Goal: Information Seeking & Learning: Learn about a topic

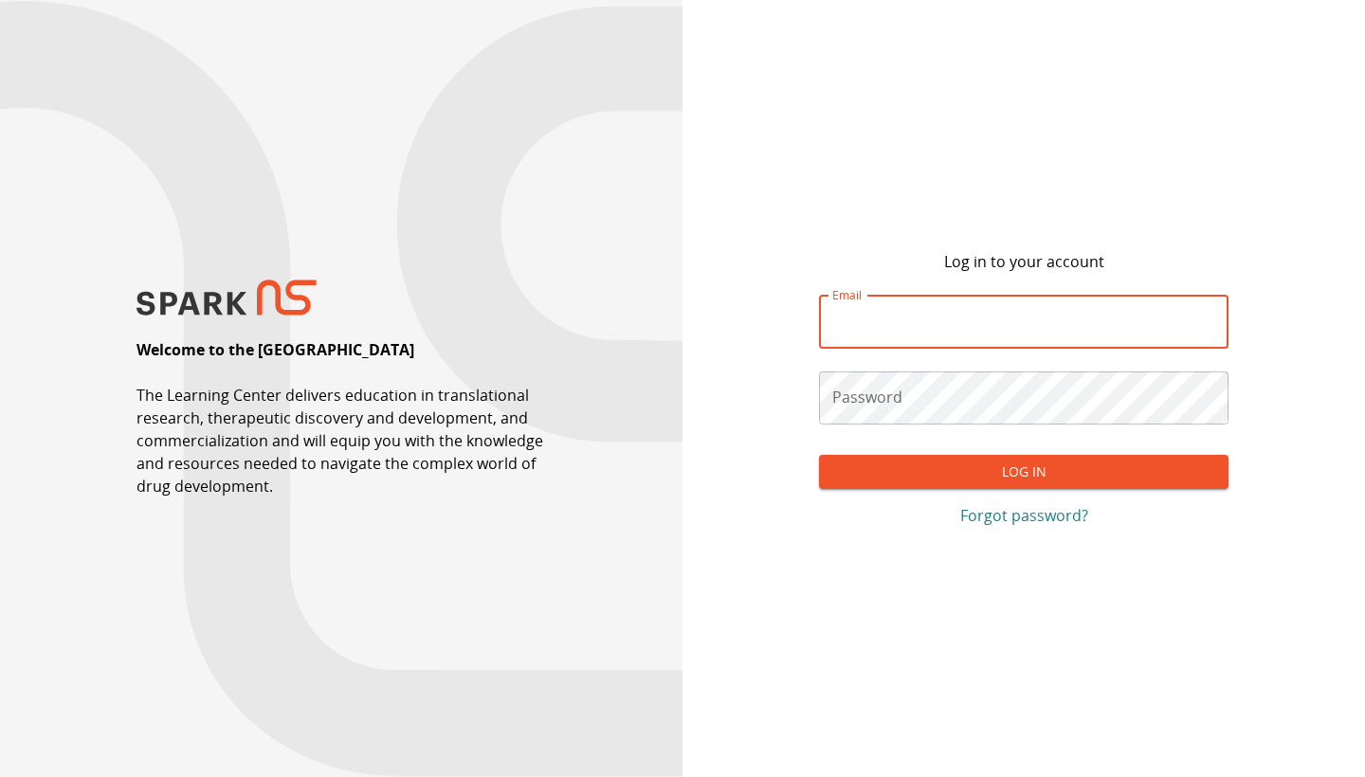
click at [1018, 523] on p "Forgot password?" at bounding box center [1024, 515] width 410 height 23
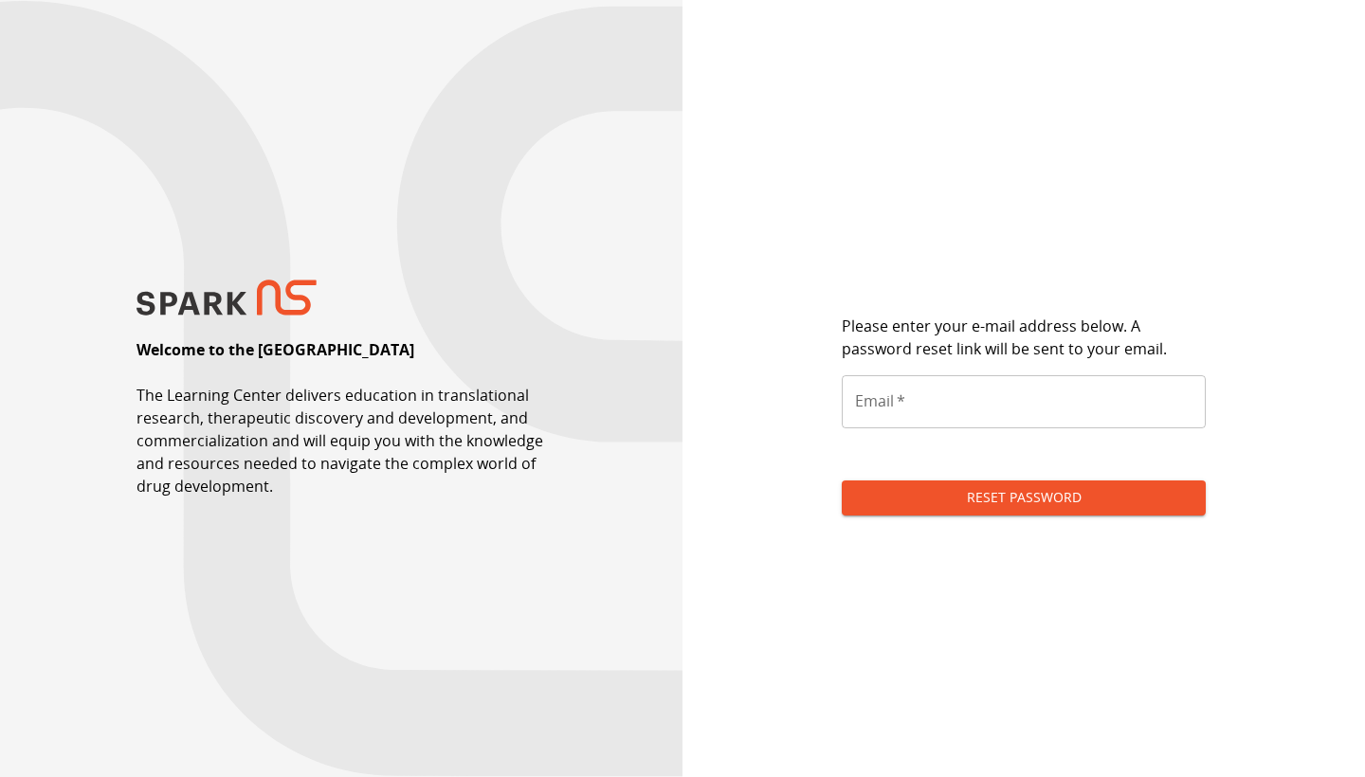
click at [915, 418] on input "Email   *" at bounding box center [1024, 401] width 364 height 53
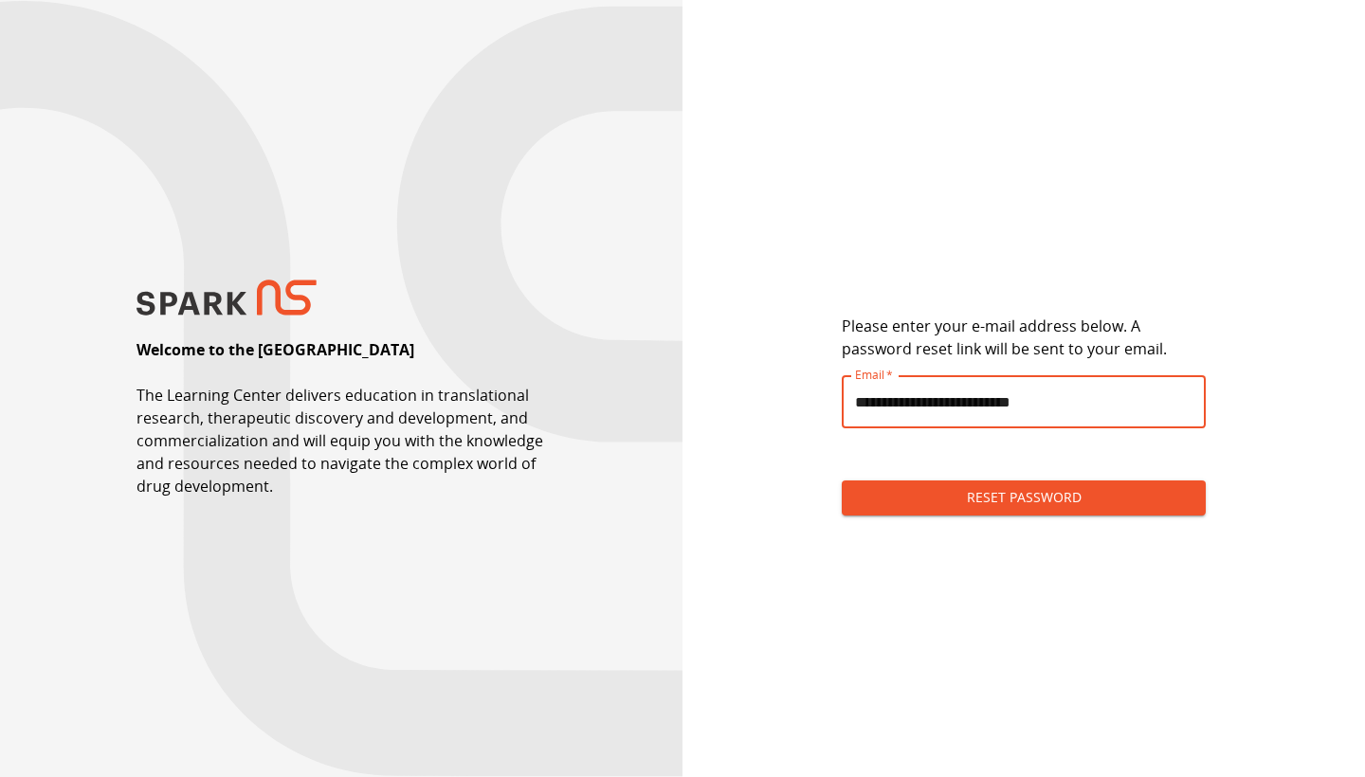
type input "**********"
click at [978, 501] on button "Reset Password" at bounding box center [1024, 498] width 364 height 35
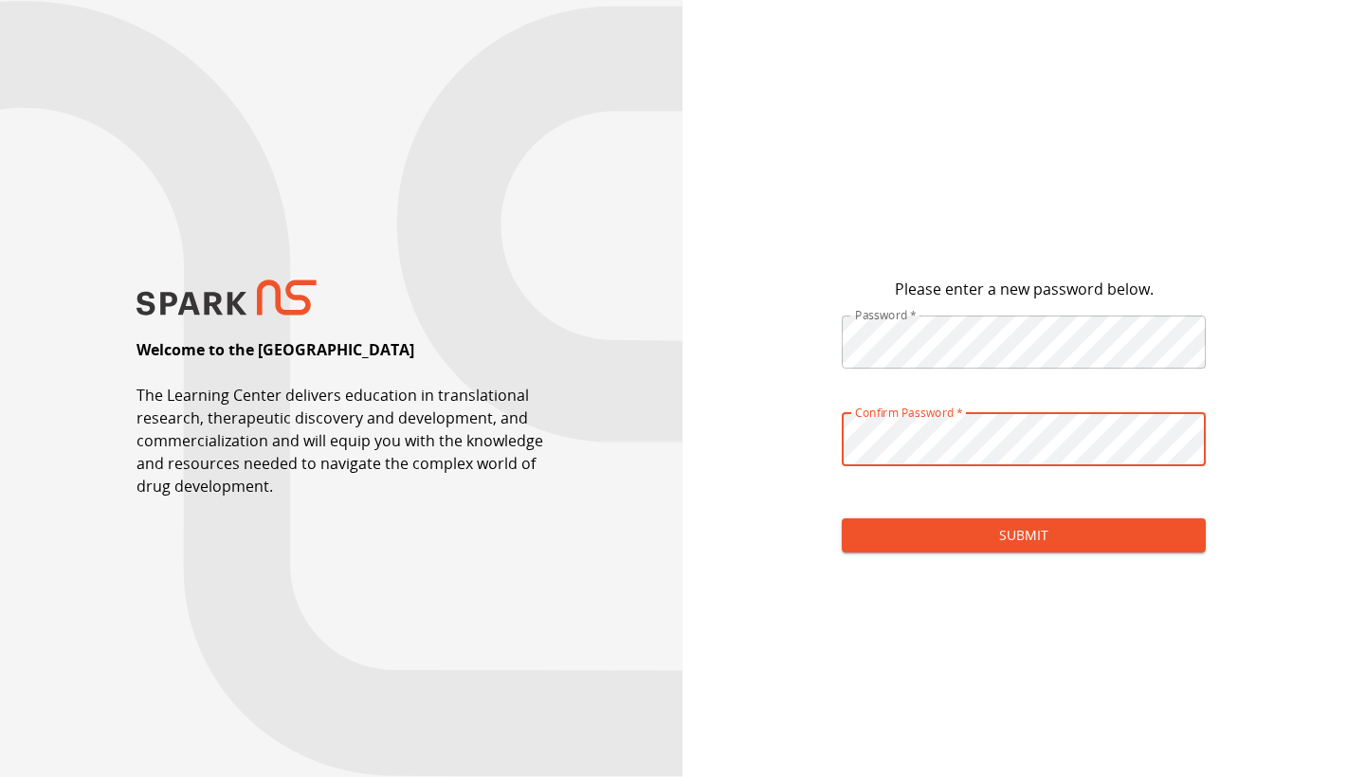
click at [977, 538] on button "Submit" at bounding box center [1024, 536] width 364 height 35
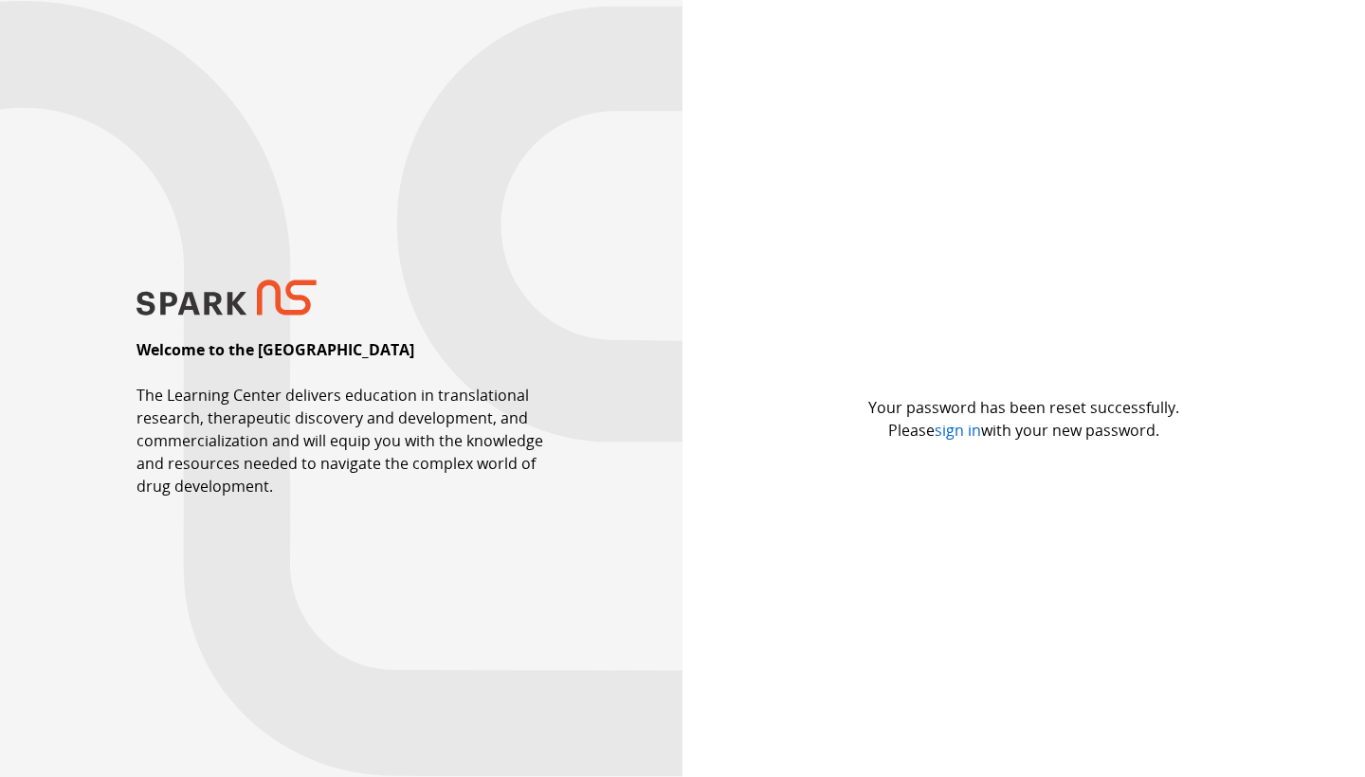
click at [957, 433] on link "sign in" at bounding box center [958, 430] width 46 height 21
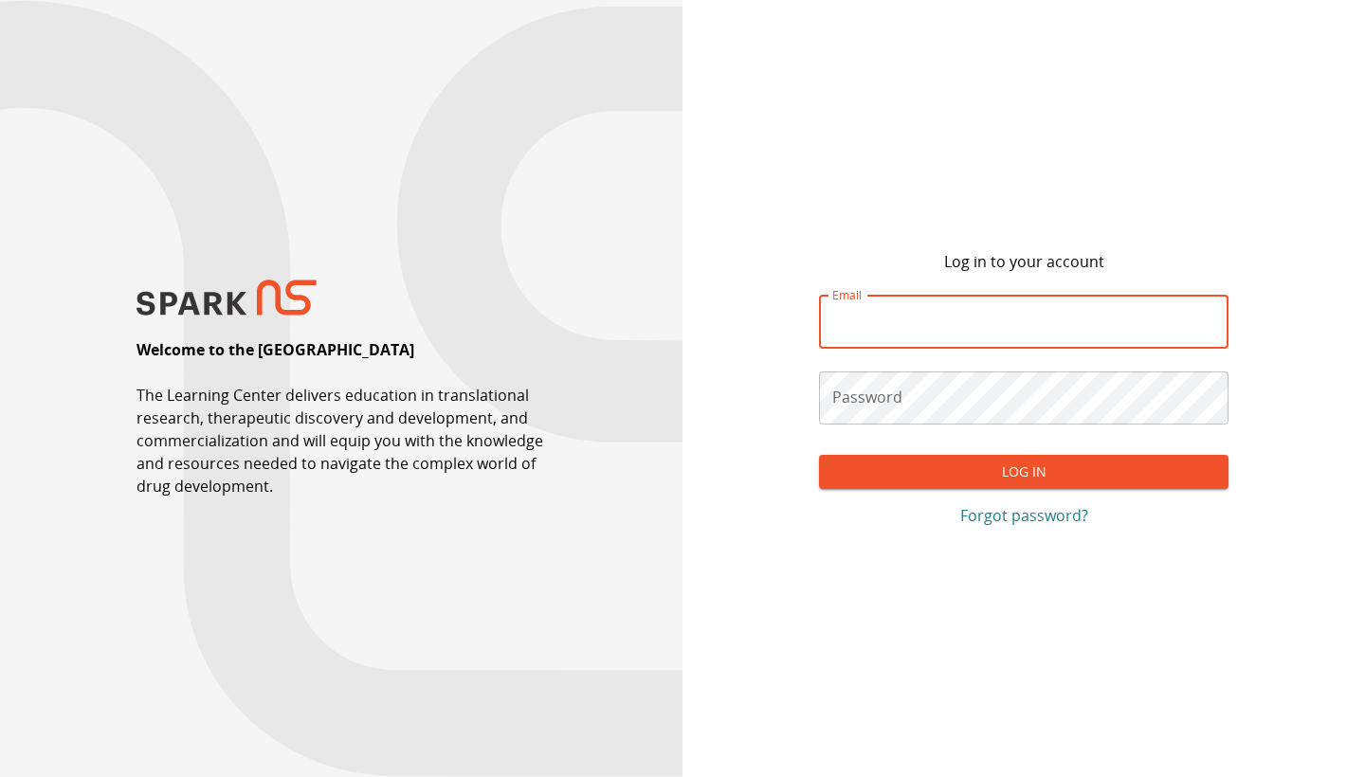
type input "**********"
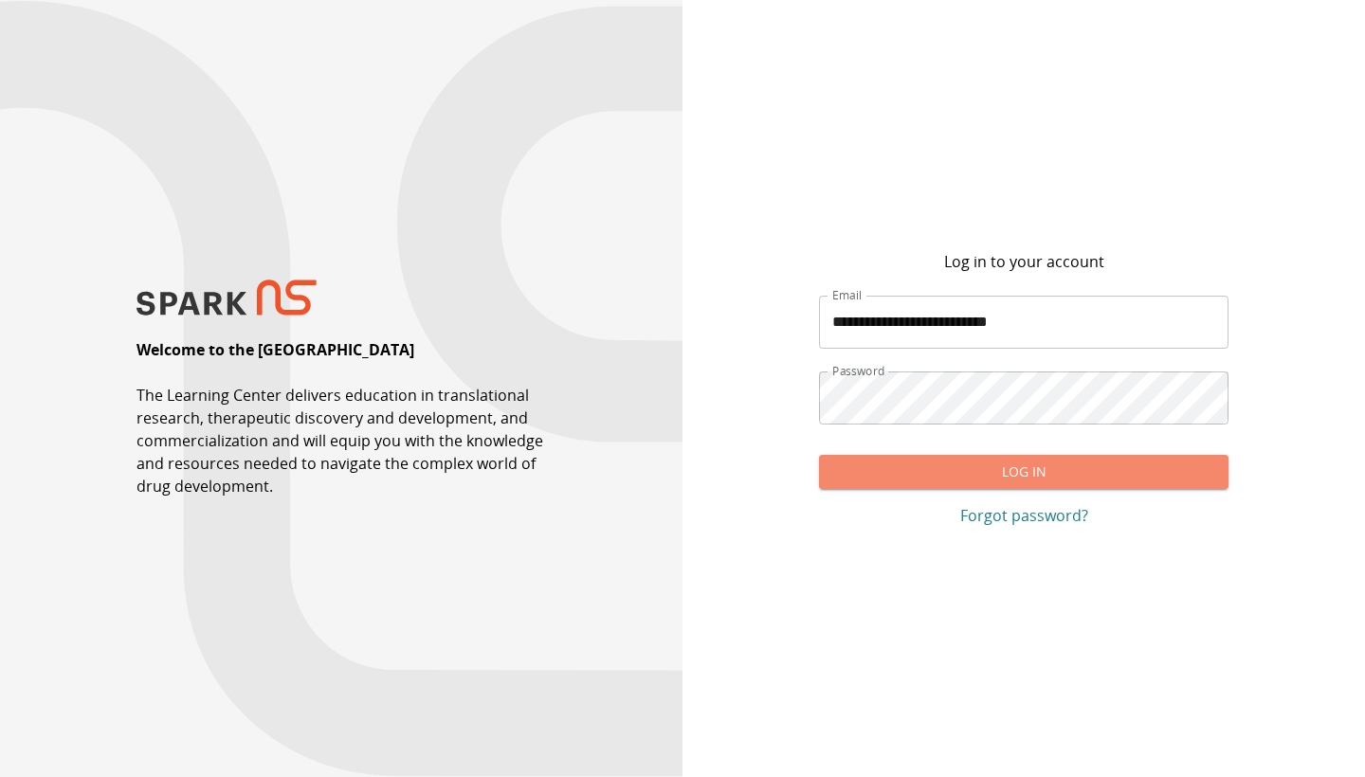
click at [905, 471] on button "Log In" at bounding box center [1024, 472] width 410 height 35
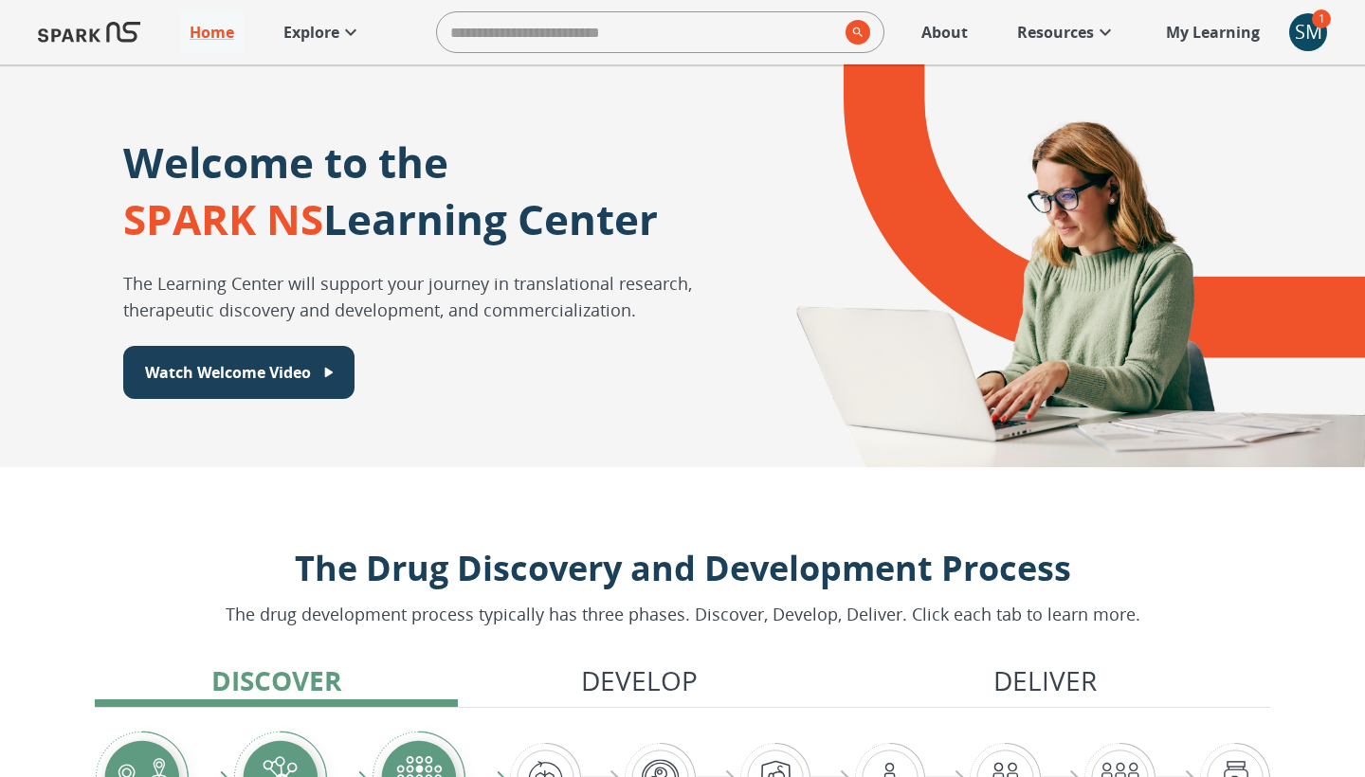
click at [1313, 33] on div "SM" at bounding box center [1308, 32] width 38 height 38
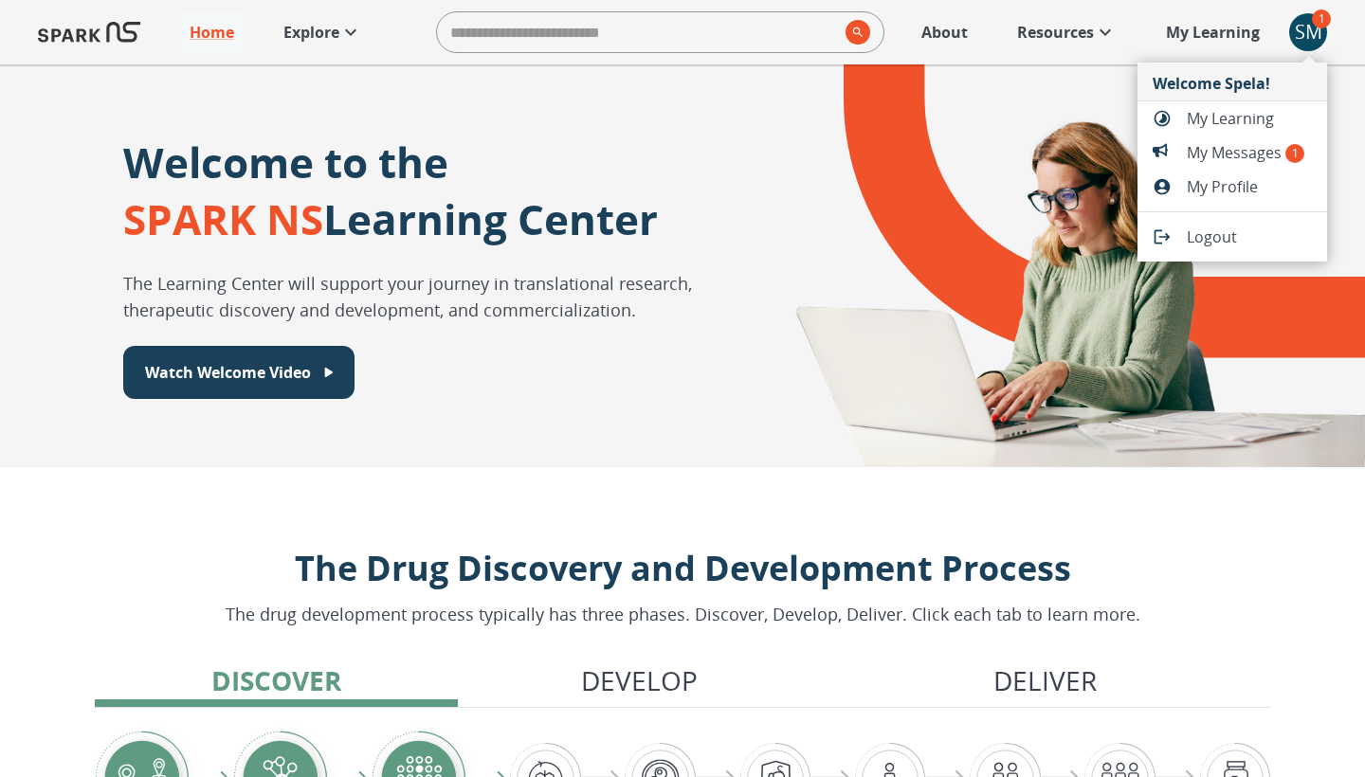
click at [1256, 143] on span "My Messages 1" at bounding box center [1249, 152] width 125 height 23
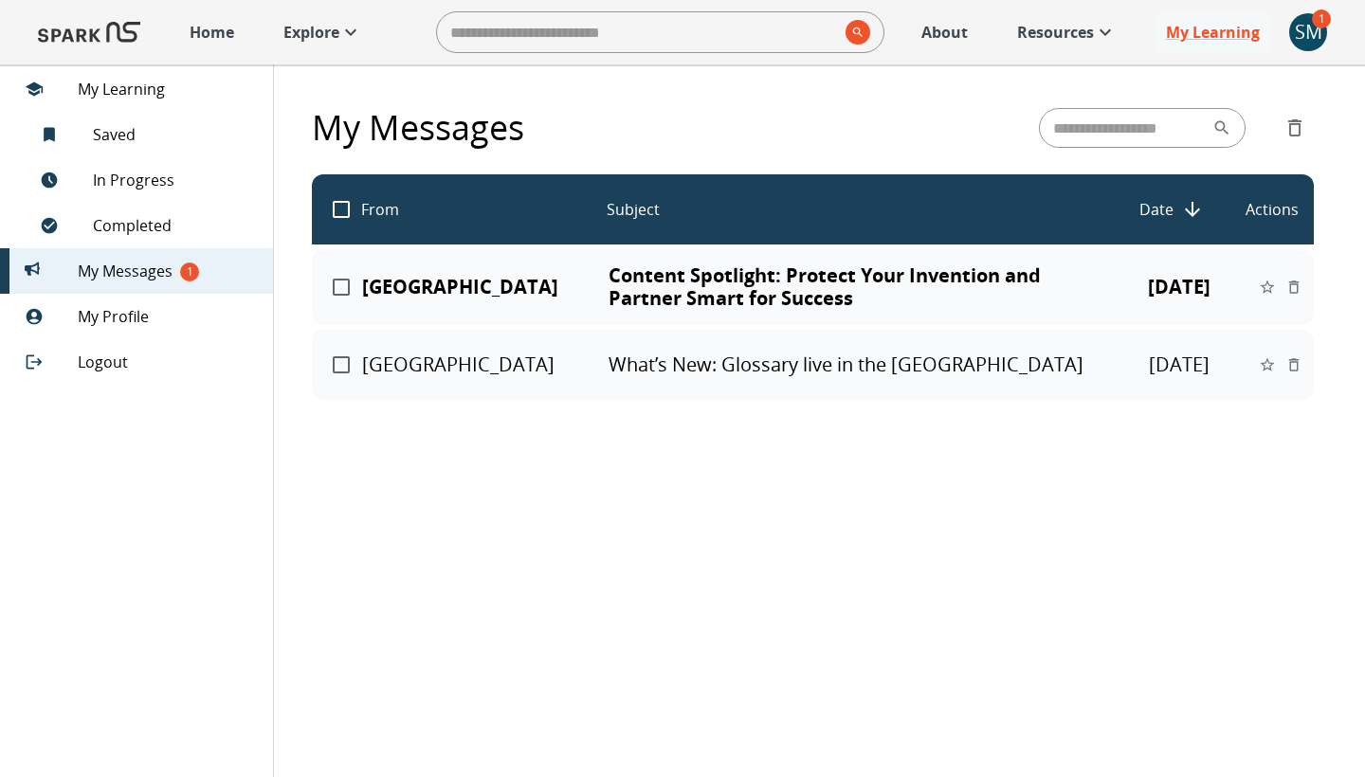
click at [871, 280] on p "Content Spotlight: Protect Your Invention and Partner Smart for Success" at bounding box center [857, 287] width 496 height 46
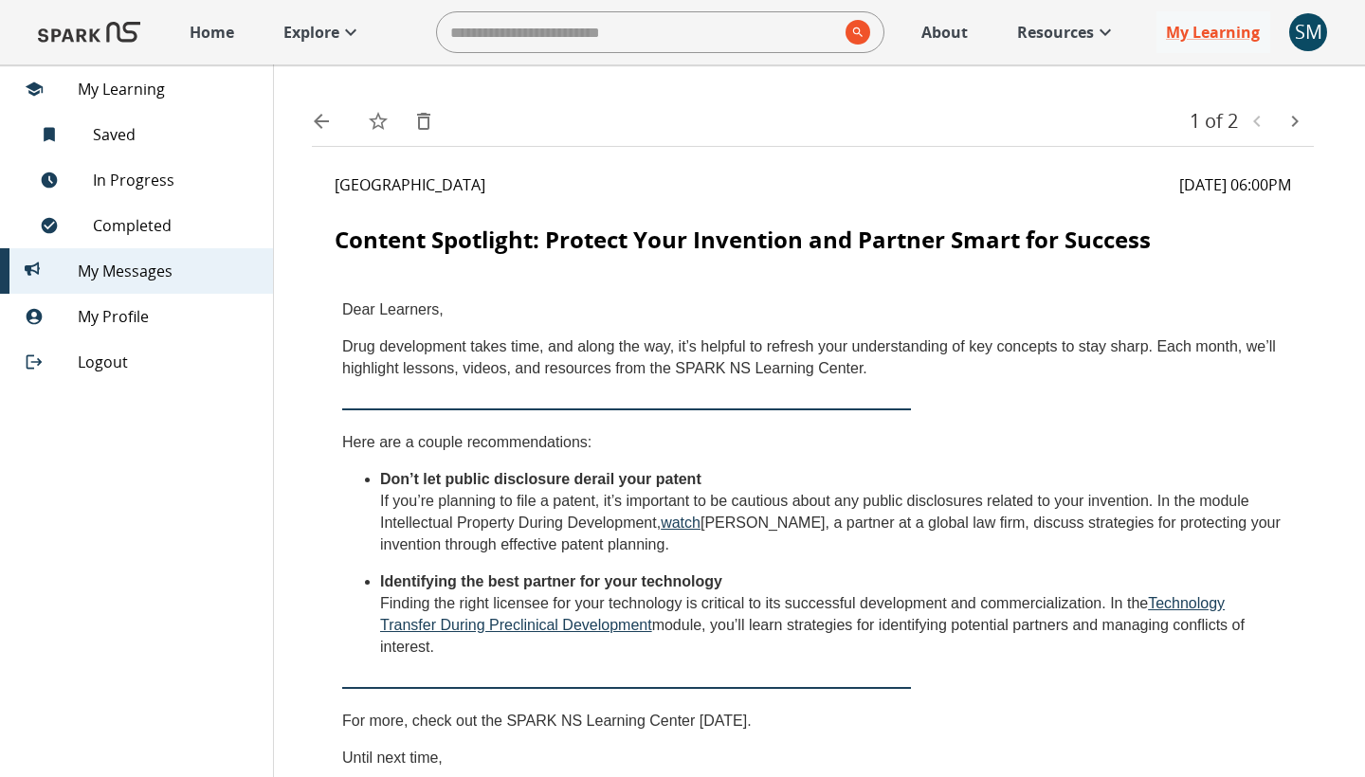
click at [133, 94] on span "My Learning" at bounding box center [168, 89] width 180 height 23
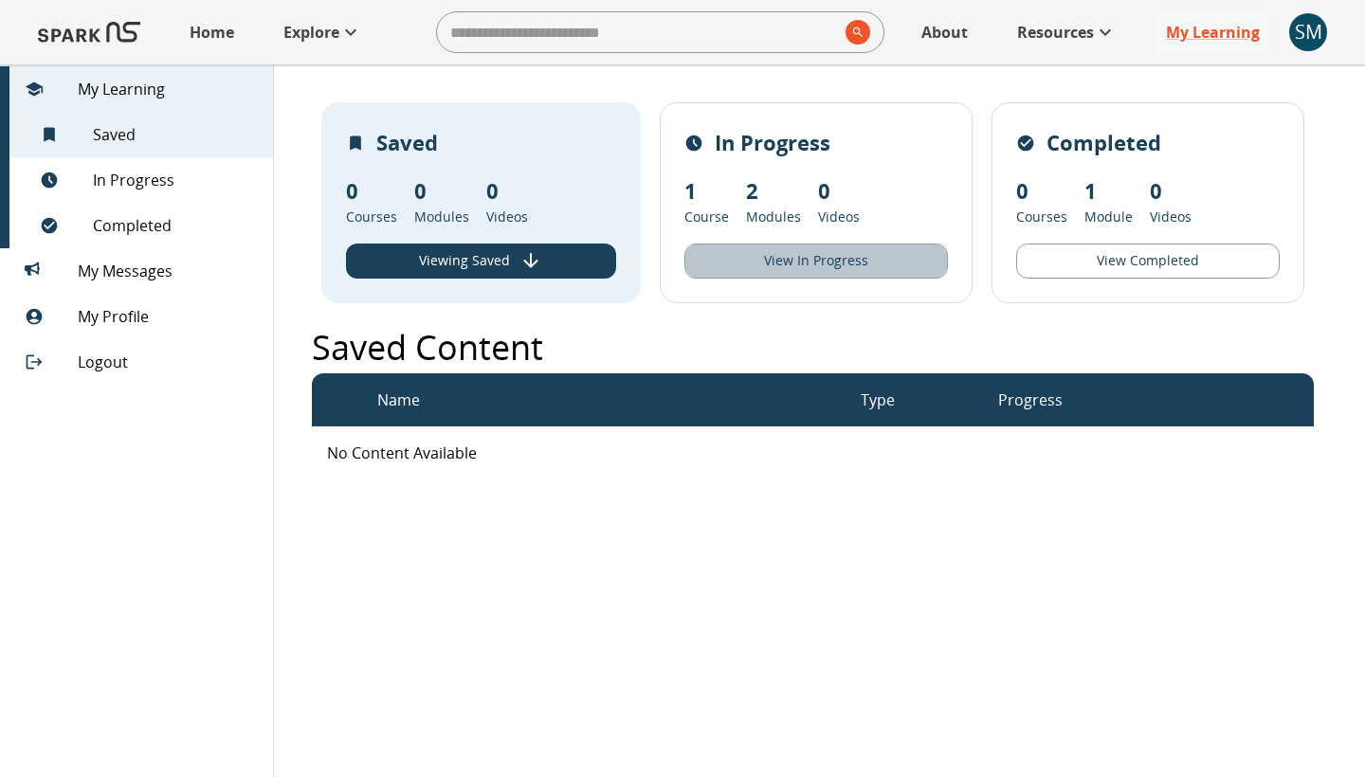
click at [754, 252] on button "View In Progress" at bounding box center [816, 261] width 264 height 35
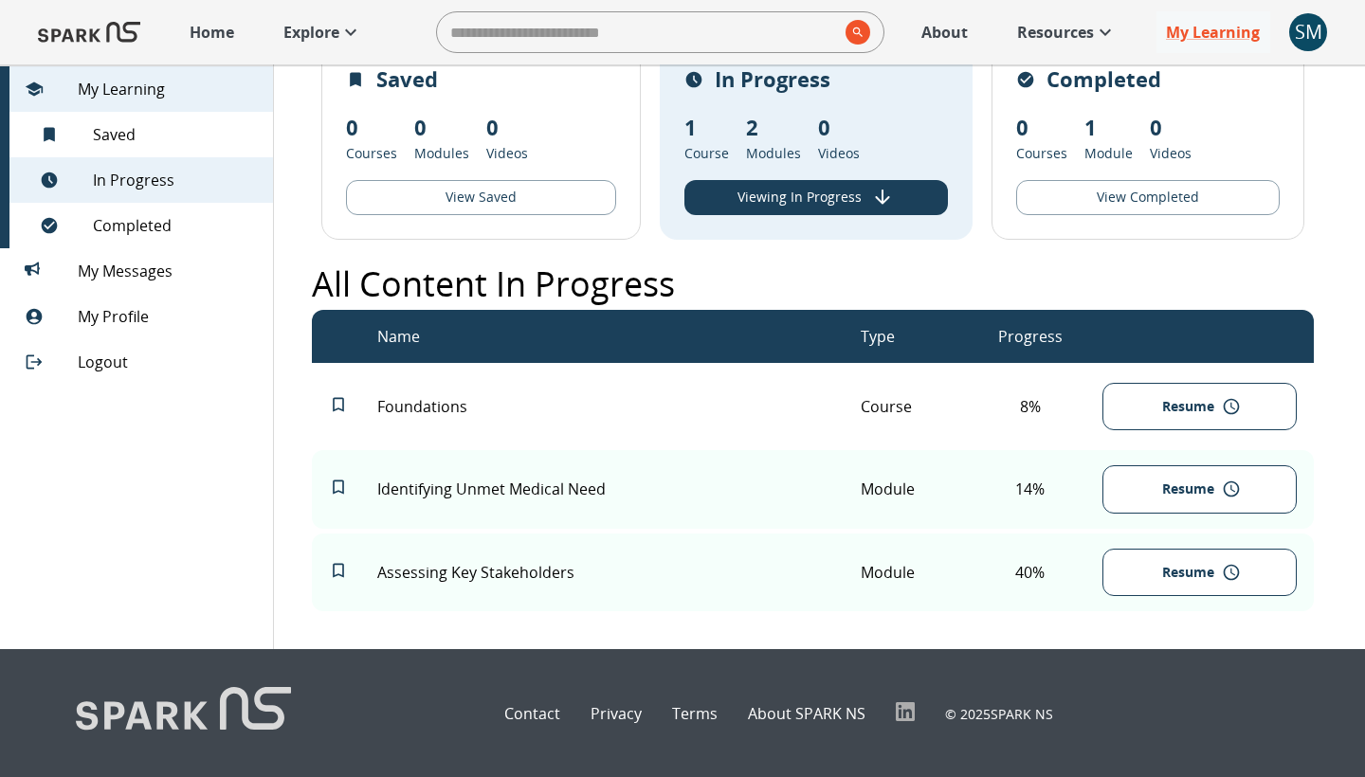
scroll to position [63, 0]
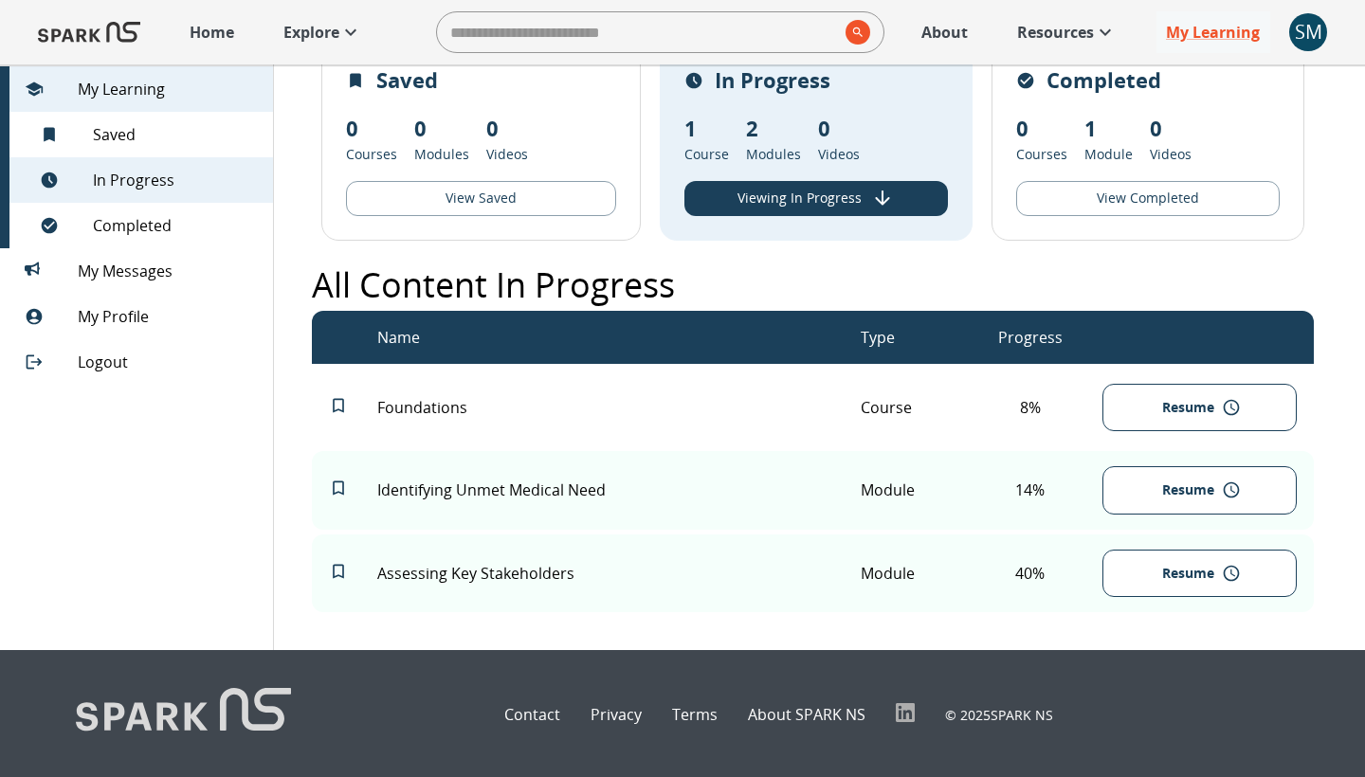
click at [1195, 584] on button "Resume" at bounding box center [1199, 574] width 193 height 48
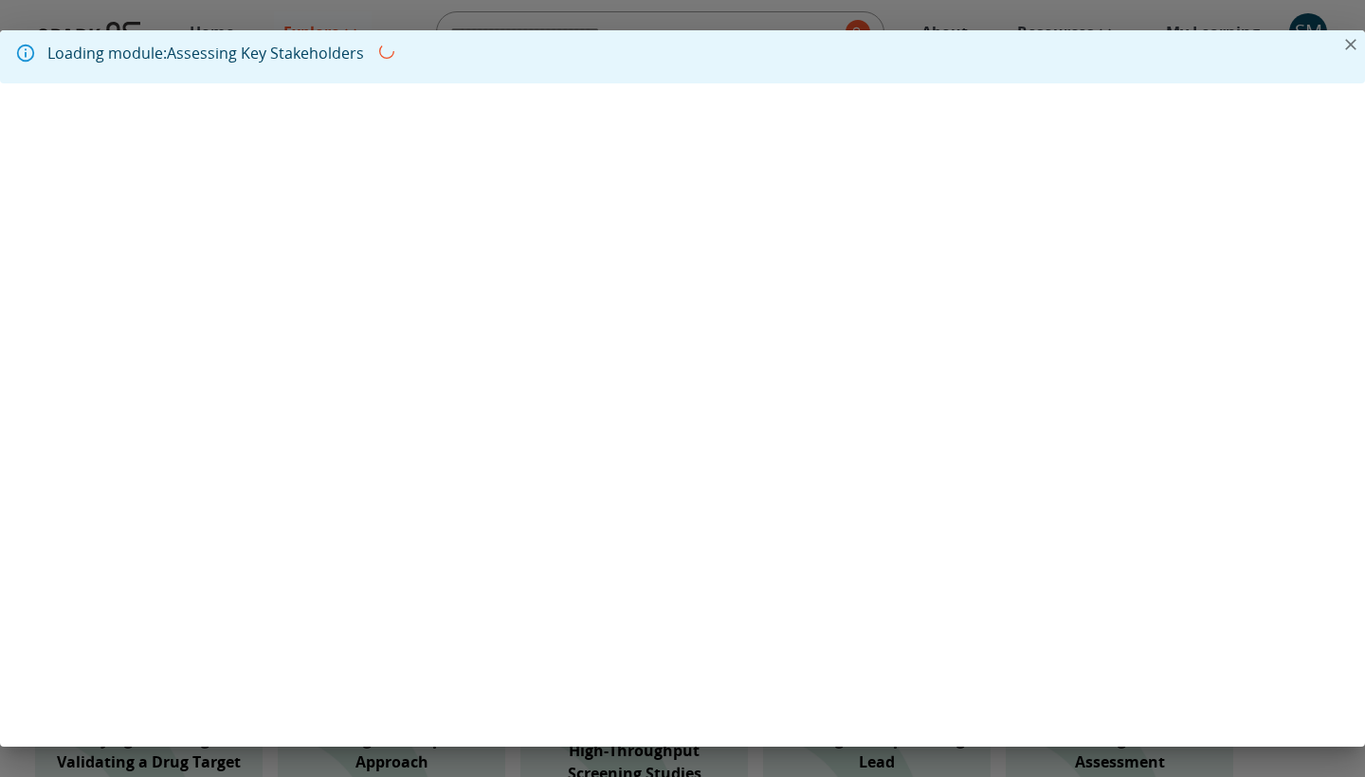
scroll to position [256, 0]
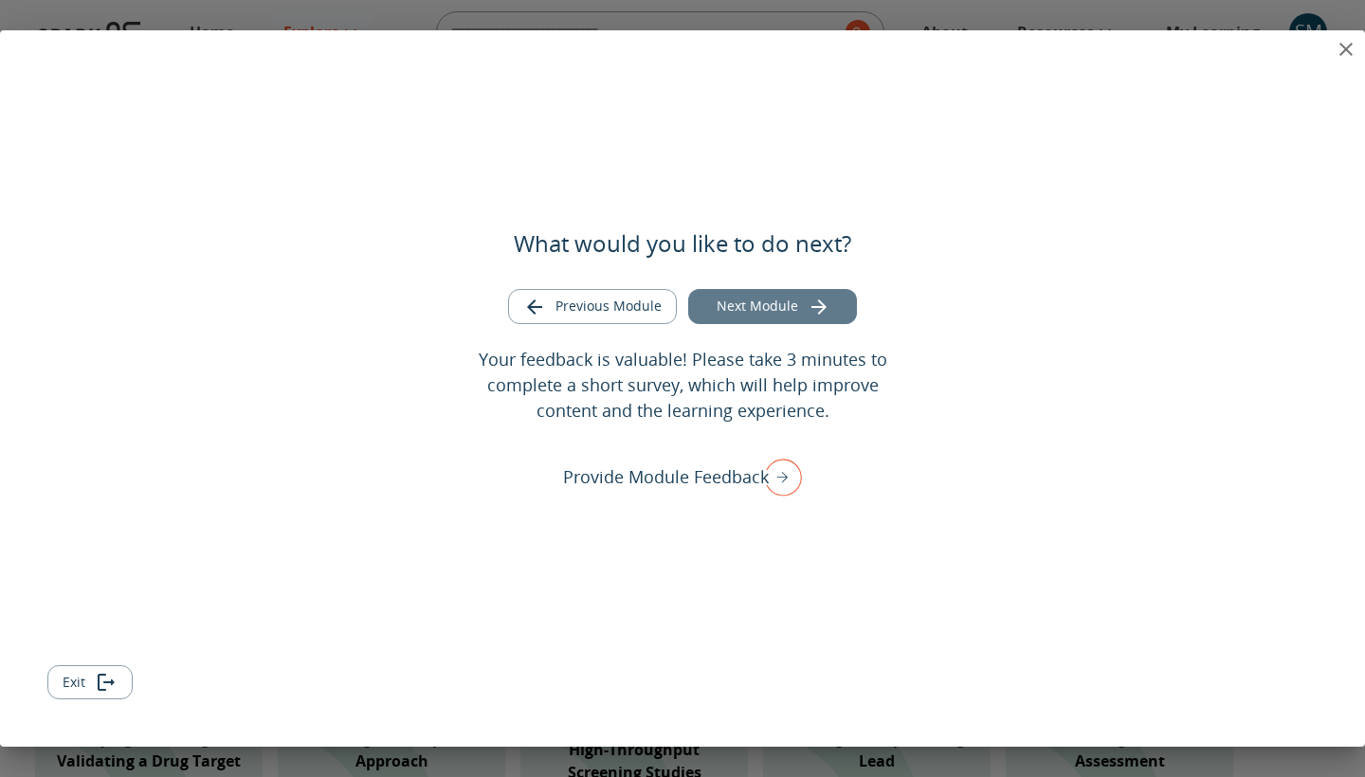
click at [772, 316] on button "Next Module" at bounding box center [772, 306] width 169 height 35
click at [93, 687] on button "Exit" at bounding box center [89, 683] width 85 height 35
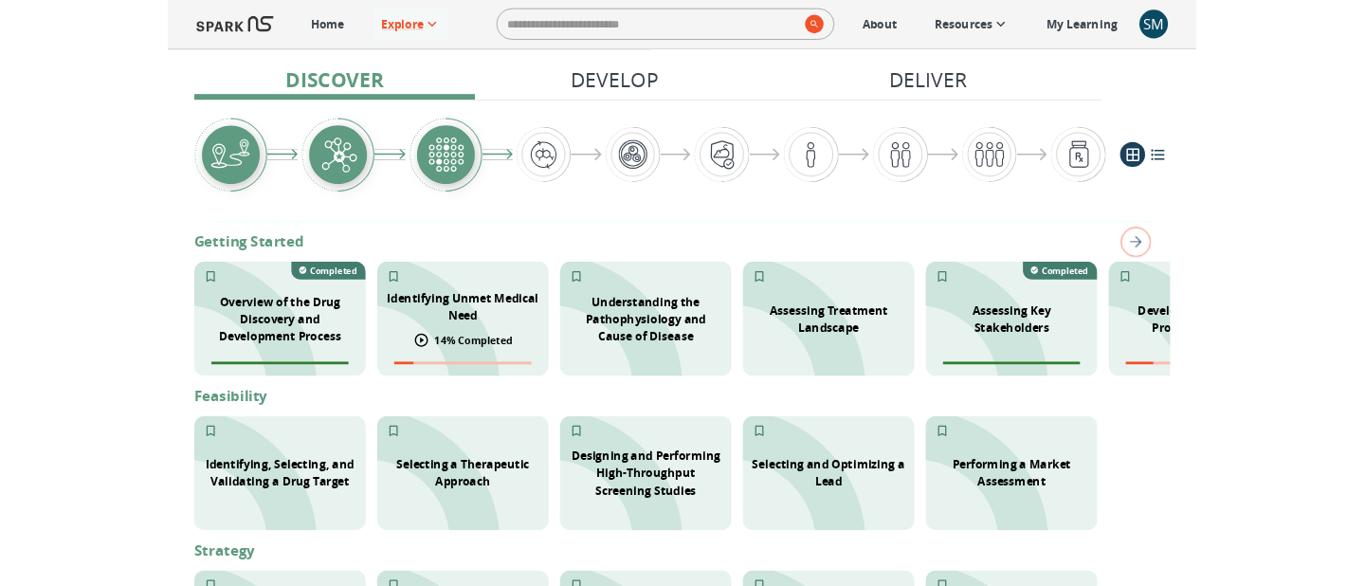
scroll to position [365, 0]
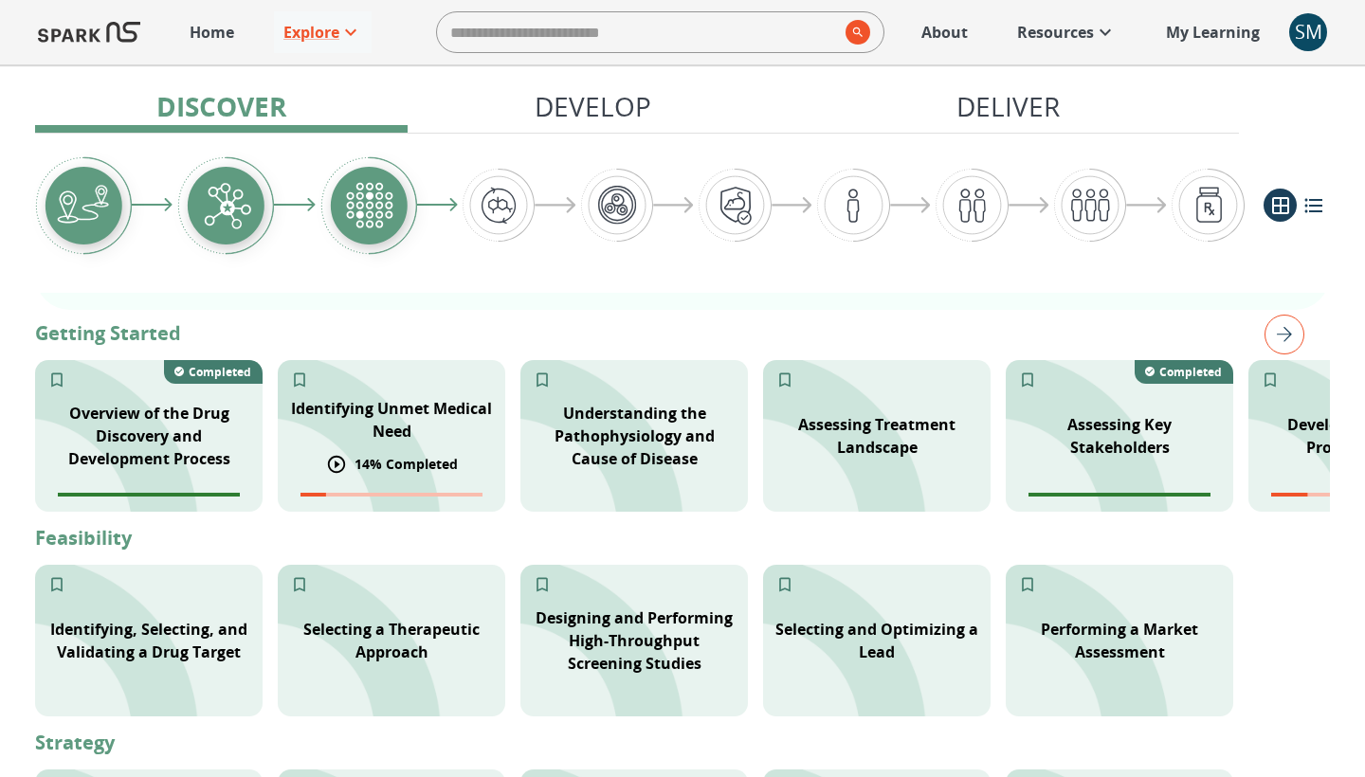
click at [391, 407] on p "Identifying Unmet Medical Need" at bounding box center [391, 420] width 205 height 46
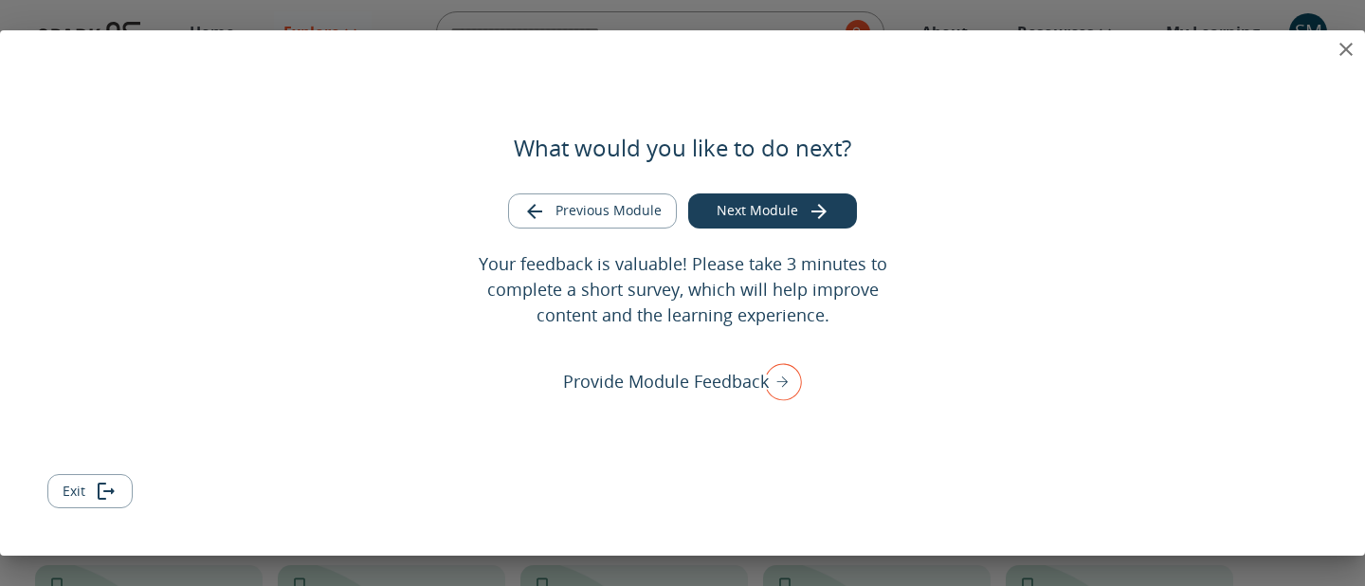
click at [95, 479] on button "Exit" at bounding box center [89, 491] width 85 height 35
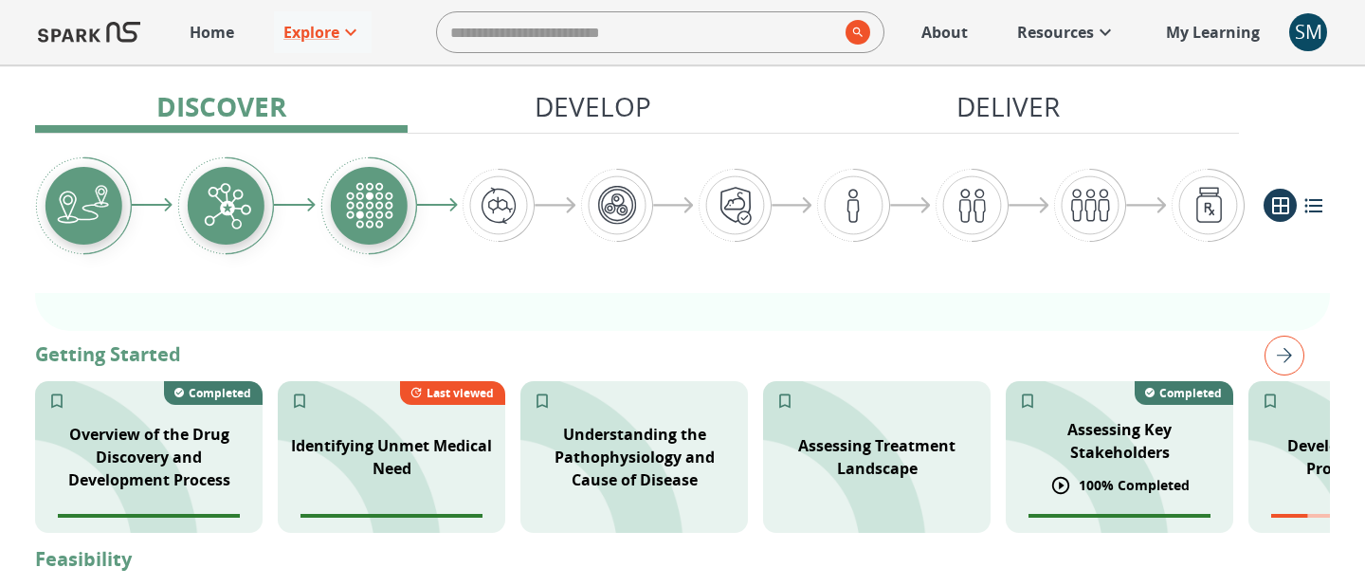
scroll to position [344, 0]
